Goal: Use online tool/utility: Utilize a website feature to perform a specific function

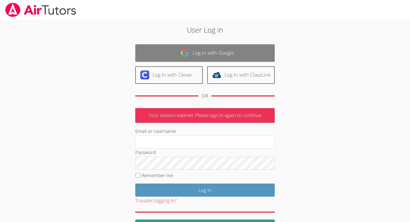
click at [242, 53] on link "Log in with Google" at bounding box center [205, 53] width 140 height 18
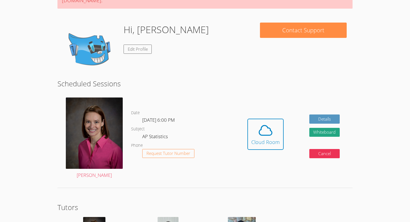
scroll to position [69, 0]
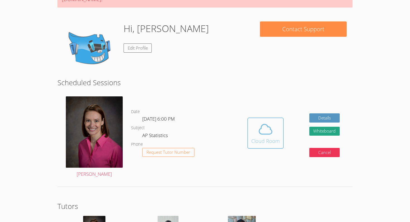
click at [277, 122] on span at bounding box center [266, 130] width 28 height 16
click at [329, 127] on button "Whiteboard" at bounding box center [325, 131] width 31 height 9
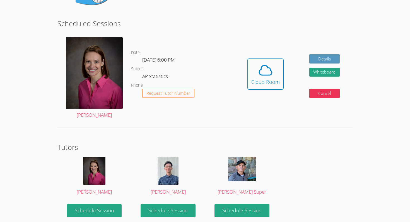
scroll to position [126, 0]
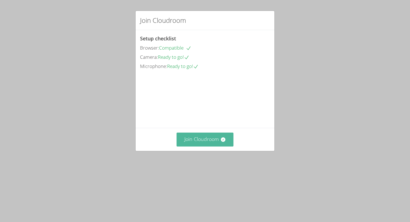
click at [191, 147] on button "Join Cloudroom" at bounding box center [205, 140] width 57 height 14
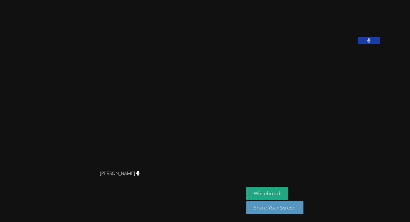
click at [140, 176] on icon at bounding box center [138, 173] width 4 height 5
click at [140, 176] on icon at bounding box center [137, 173] width 3 height 5
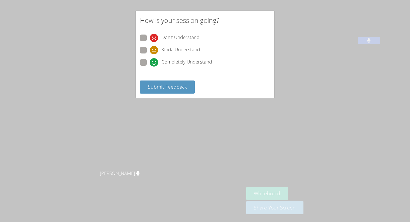
click at [150, 67] on span at bounding box center [150, 67] width 0 height 0
click at [150, 63] on input "Completely Understand" at bounding box center [152, 61] width 5 height 5
radio input "true"
click at [163, 90] on span "Submit Feedback" at bounding box center [167, 86] width 39 height 7
